Goal: Use online tool/utility

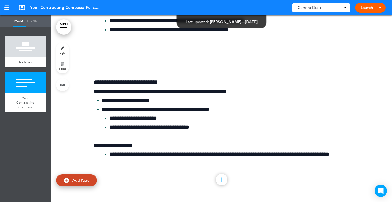
scroll to position [2465, 0]
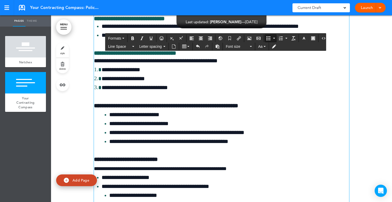
scroll to position [2303, 0]
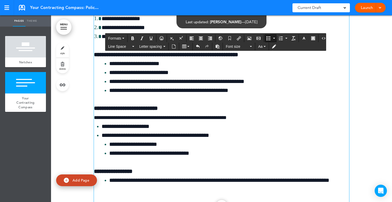
click at [156, 5] on span "**********" at bounding box center [135, 2] width 82 height 6
click at [302, 38] on icon "button" at bounding box center [304, 38] width 4 height 4
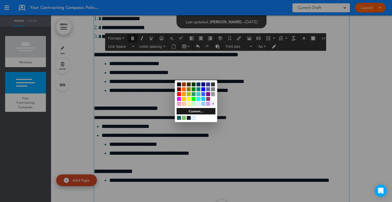
click at [236, 131] on div at bounding box center [196, 101] width 392 height 202
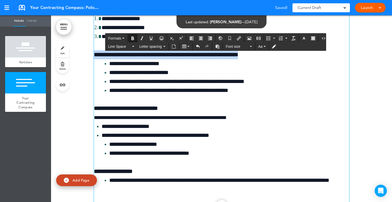
drag, startPoint x: 261, startPoint y: 148, endPoint x: 88, endPoint y: 151, distance: 173.5
click at [301, 40] on button "button" at bounding box center [304, 38] width 8 height 7
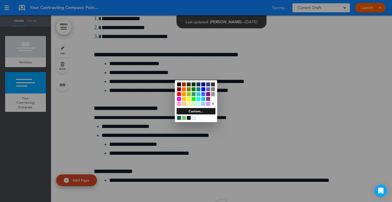
click at [180, 117] on div at bounding box center [179, 118] width 4 height 4
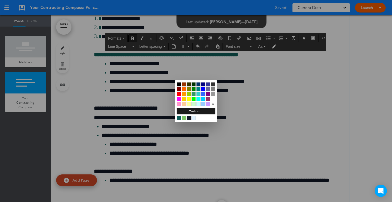
click at [264, 145] on div at bounding box center [196, 101] width 392 height 202
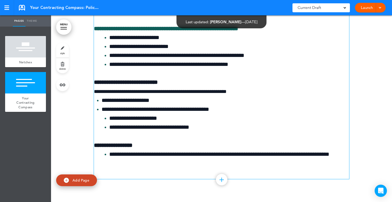
scroll to position [2430, 0]
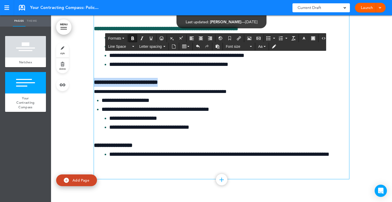
drag, startPoint x: 176, startPoint y: 75, endPoint x: 89, endPoint y: 68, distance: 86.7
click at [304, 38] on button "button" at bounding box center [304, 38] width 8 height 7
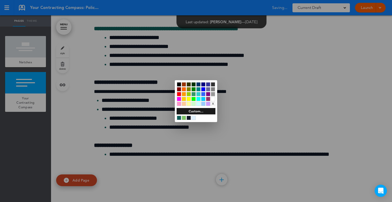
click at [179, 119] on div at bounding box center [179, 118] width 4 height 4
click at [157, 133] on div at bounding box center [196, 101] width 392 height 202
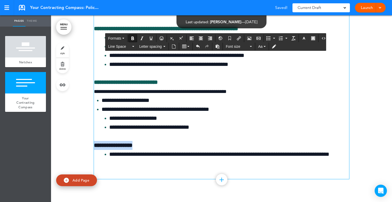
drag, startPoint x: 141, startPoint y: 137, endPoint x: 92, endPoint y: 138, distance: 48.8
click at [94, 141] on p "**********" at bounding box center [222, 145] width 256 height 9
click at [302, 37] on icon "button" at bounding box center [304, 38] width 4 height 4
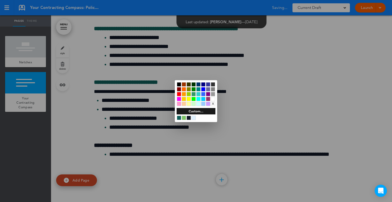
click at [178, 118] on div at bounding box center [179, 118] width 4 height 4
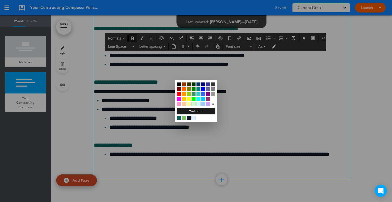
click at [269, 135] on div at bounding box center [196, 101] width 392 height 202
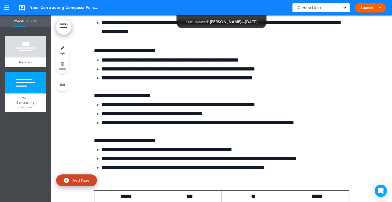
scroll to position [1766, 0]
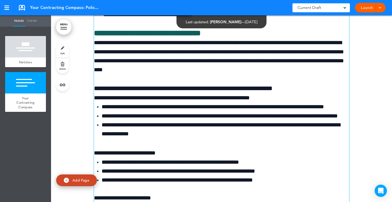
click at [226, 91] on span "**********" at bounding box center [234, 88] width 77 height 6
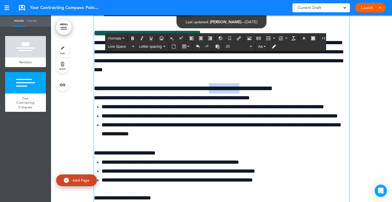
click at [226, 91] on span "**********" at bounding box center [234, 88] width 77 height 6
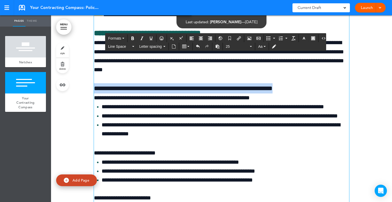
click at [226, 91] on span "**********" at bounding box center [234, 88] width 77 height 6
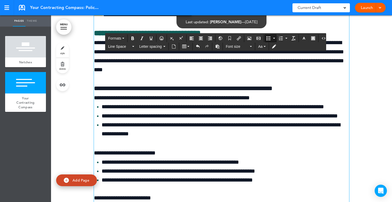
click at [290, 121] on li "**********" at bounding box center [226, 116] width 248 height 9
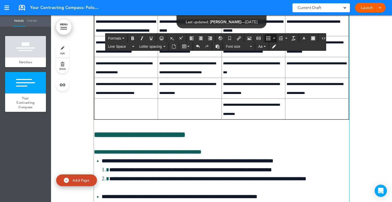
scroll to position [2047, 0]
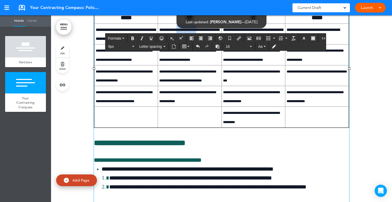
drag, startPoint x: 178, startPoint y: 88, endPoint x: 202, endPoint y: 88, distance: 24.3
click at [202, 41] on span "**********" at bounding box center [189, 34] width 60 height 13
click at [265, 47] on button "Aa" at bounding box center [262, 46] width 11 height 7
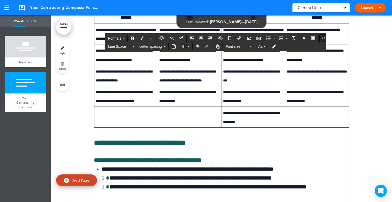
click at [322, 38] on icon "Source code" at bounding box center [324, 38] width 4 height 4
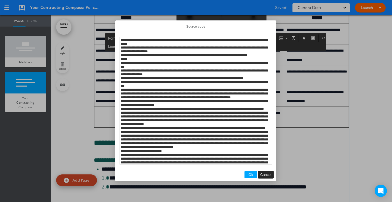
click at [271, 176] on span "Cancel" at bounding box center [266, 175] width 11 height 4
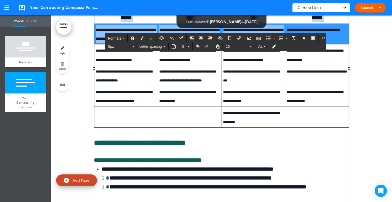
drag, startPoint x: 94, startPoint y: 85, endPoint x: 348, endPoint y: 101, distance: 255.0
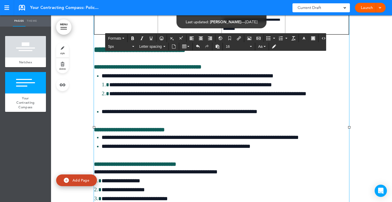
scroll to position [2098, 0]
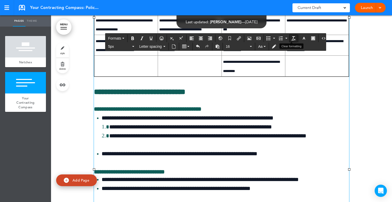
click at [292, 39] on icon "Clear formatting" at bounding box center [294, 38] width 4 height 4
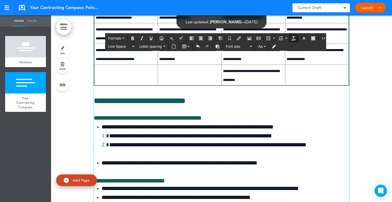
scroll to position [2101, 0]
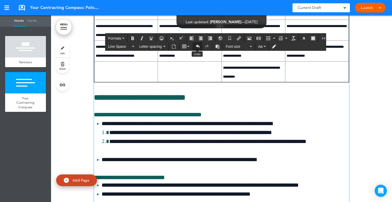
click at [197, 47] on icon "Undo" at bounding box center [198, 46] width 4 height 4
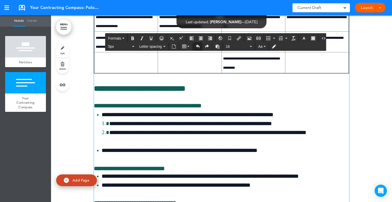
click at [197, 47] on icon "Undo" at bounding box center [198, 46] width 4 height 4
click at [247, 28] on span "**********" at bounding box center [251, 21] width 56 height 13
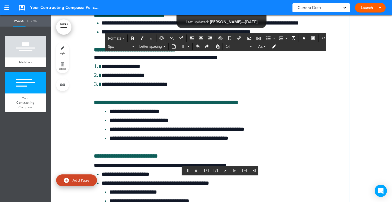
scroll to position [2153, 0]
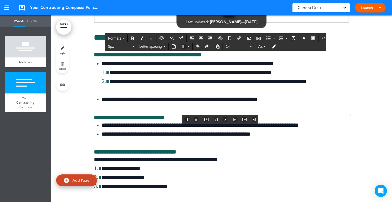
drag, startPoint x: 273, startPoint y: 112, endPoint x: 253, endPoint y: 111, distance: 19.2
click at [253, 22] on td "**********" at bounding box center [254, 11] width 64 height 21
click at [292, 22] on td at bounding box center [318, 11] width 64 height 21
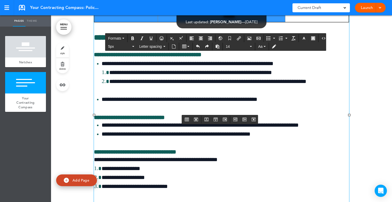
drag, startPoint x: 280, startPoint y: 110, endPoint x: 110, endPoint y: 52, distance: 179.8
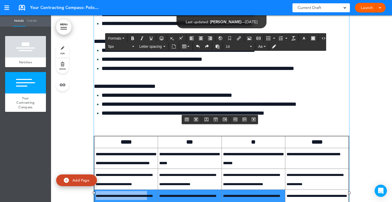
scroll to position [2076, 0]
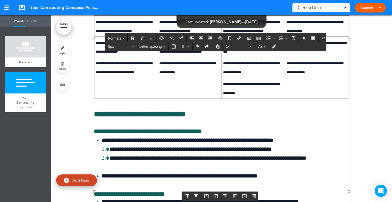
click at [132, 36] on td "**********" at bounding box center [126, 26] width 64 height 21
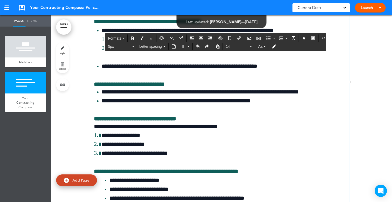
scroll to position [2168, 0]
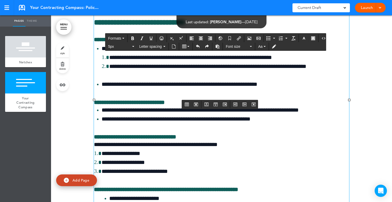
drag, startPoint x: 110, startPoint y: 121, endPoint x: 339, endPoint y: 92, distance: 230.5
click at [131, 45] on button "5px" at bounding box center [121, 46] width 30 height 7
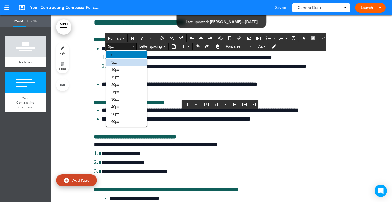
click at [126, 58] on div "0" at bounding box center [126, 54] width 41 height 7
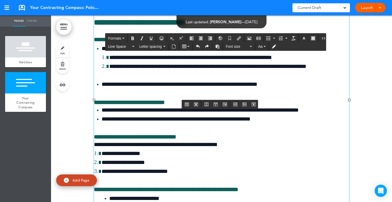
drag, startPoint x: 254, startPoint y: 94, endPoint x: 190, endPoint y: 70, distance: 68.7
click at [129, 48] on span "Line Space" at bounding box center [119, 46] width 23 height 5
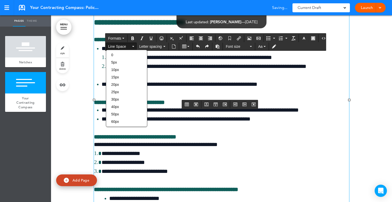
click at [125, 59] on div "0 5px 10px 15px 20px 25px 30px 40px 50px 60px" at bounding box center [126, 88] width 41 height 74
click at [124, 55] on div "0" at bounding box center [126, 54] width 41 height 7
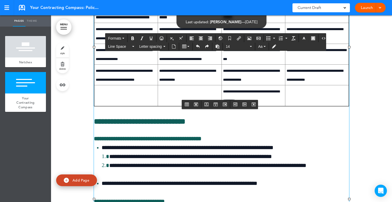
scroll to position [2014, 0]
